Goal: Information Seeking & Learning: Learn about a topic

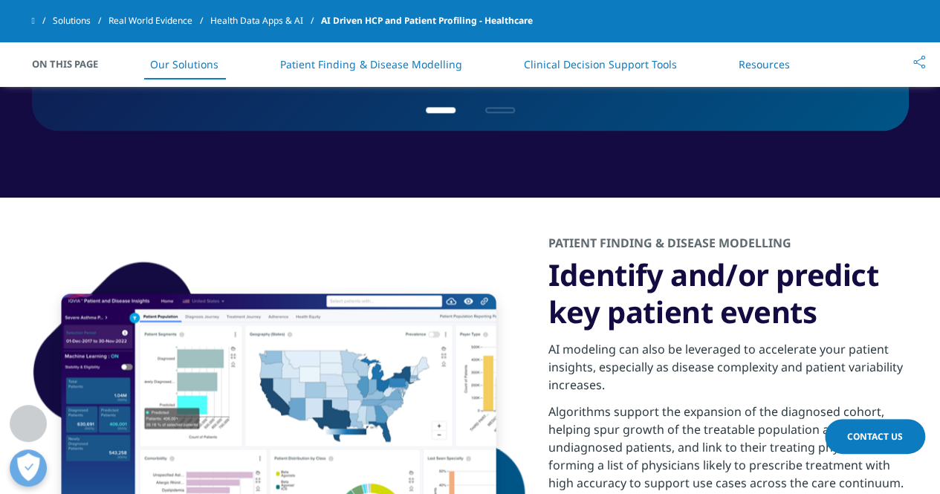
scroll to position [1055, 0]
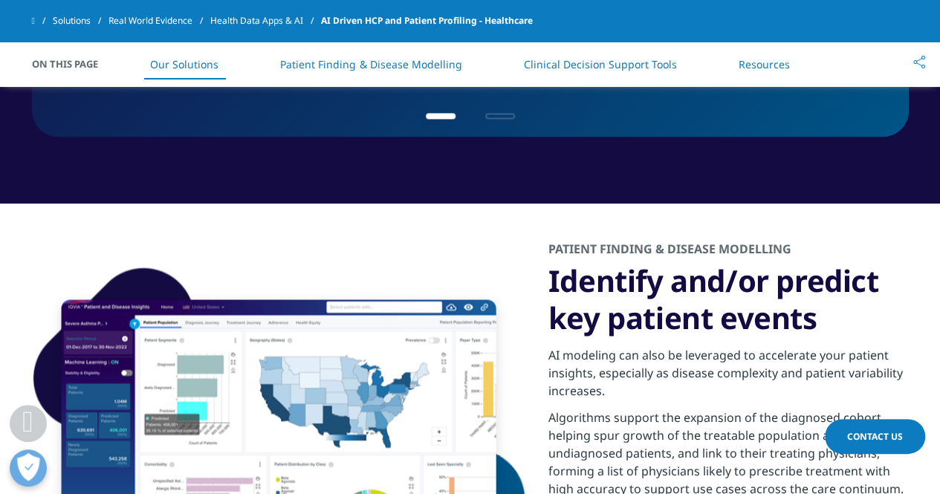
click at [172, 66] on link "Our Solutions" at bounding box center [184, 64] width 68 height 14
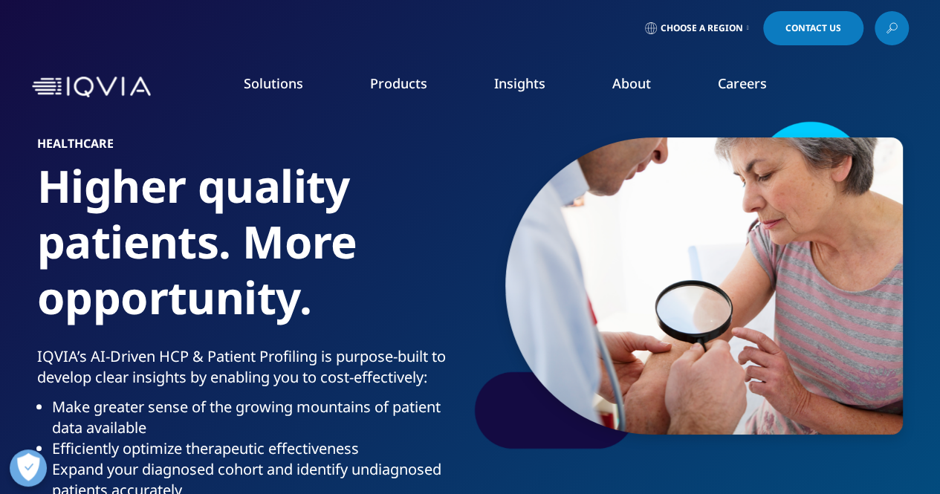
click at [260, 82] on link "Solutions" at bounding box center [273, 83] width 59 height 18
click at [293, 265] on link "Emerging Biopharma" at bounding box center [361, 273] width 218 height 16
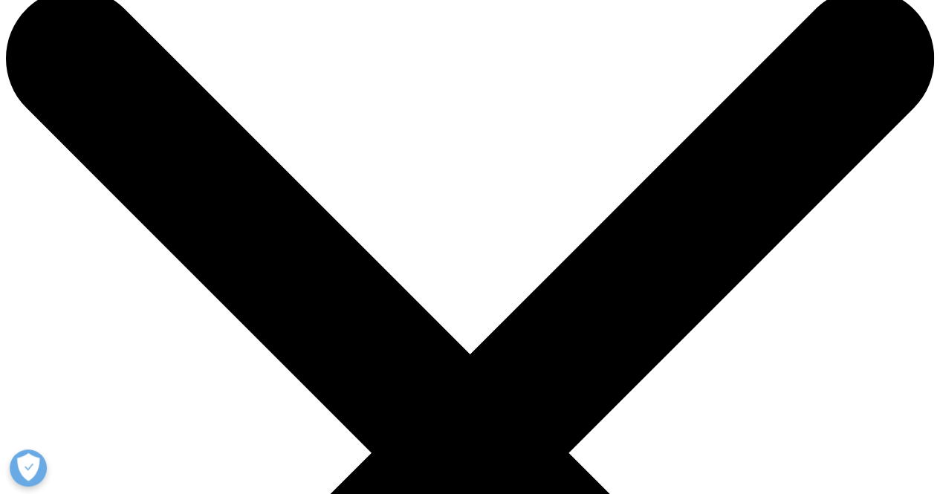
scroll to position [31, 0]
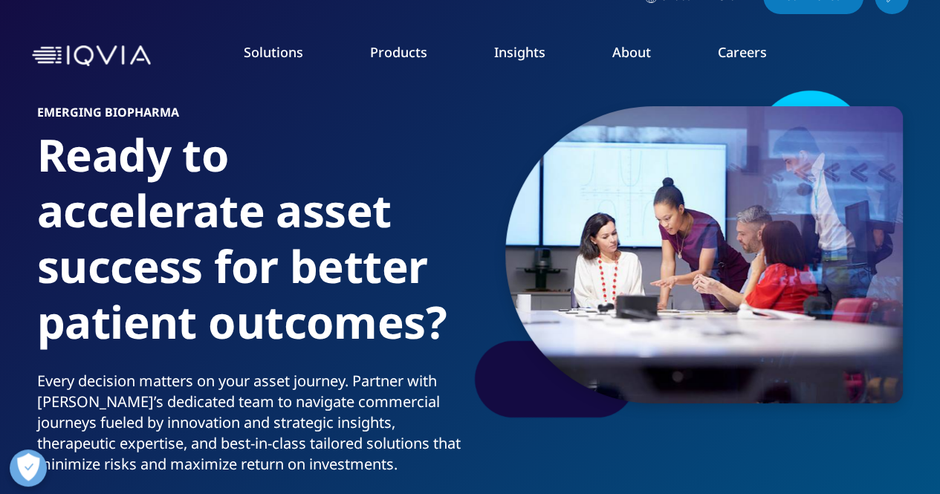
click at [288, 265] on link "Generics" at bounding box center [361, 270] width 218 height 16
